Goal: Find specific page/section: Find specific page/section

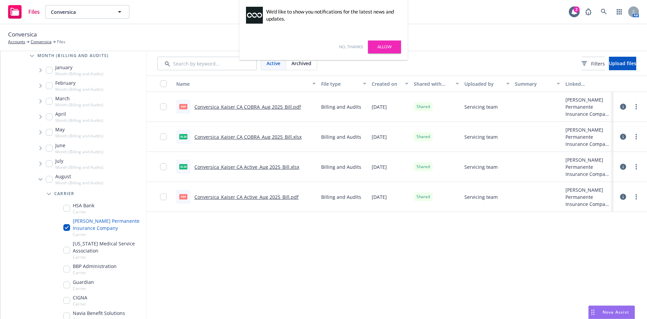
scroll to position [202, 0]
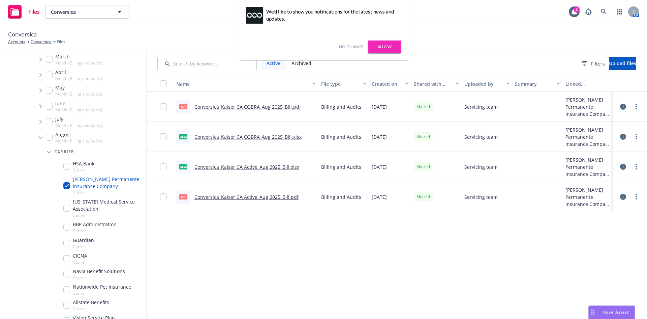
click at [449, 35] on div "Conversica Accounts Conversica Files" at bounding box center [323, 37] width 631 height 15
click at [68, 185] on input "Tree Example" at bounding box center [66, 185] width 7 height 7
checkbox input "false"
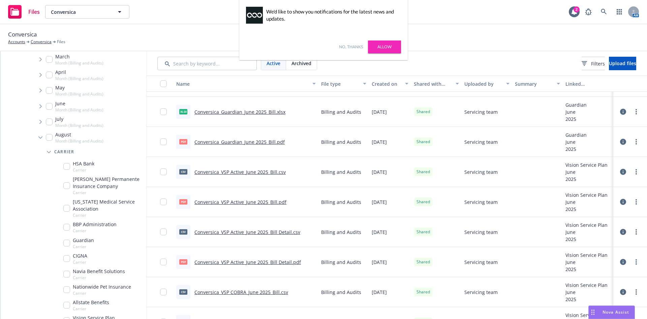
scroll to position [1416, 0]
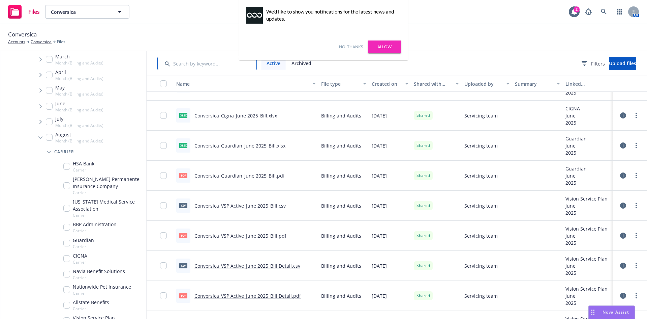
click at [190, 67] on input "Search by keyword..." at bounding box center [206, 63] width 99 height 13
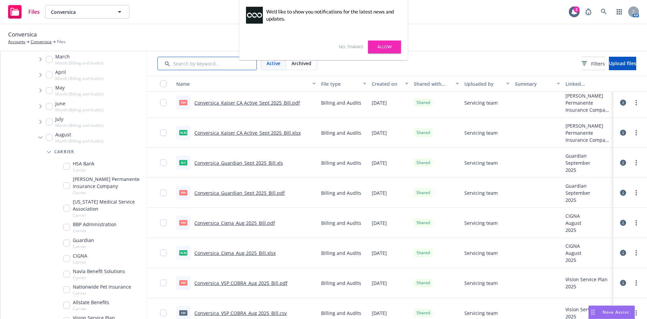
scroll to position [0, 0]
